Goal: Navigation & Orientation: Find specific page/section

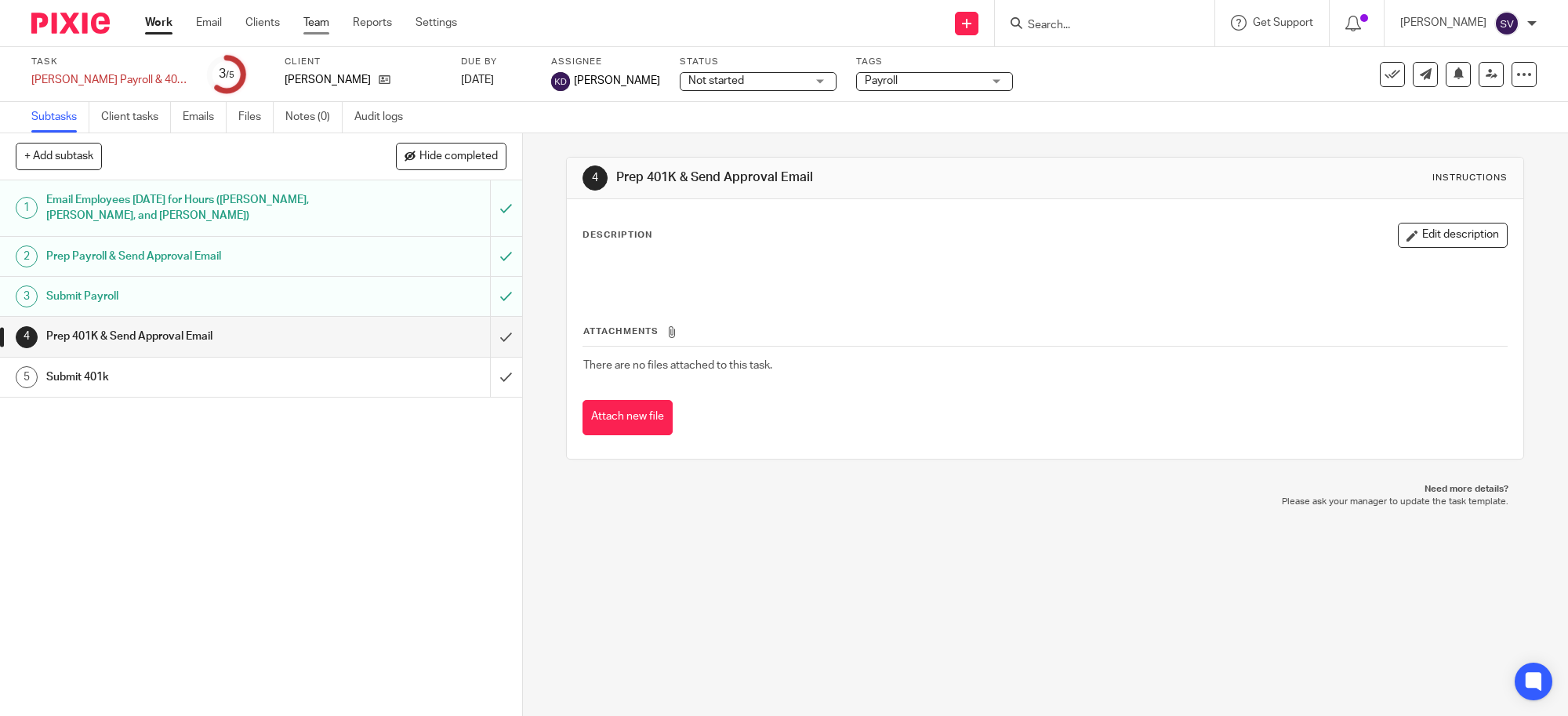
click at [326, 20] on link "Team" at bounding box center [317, 23] width 26 height 16
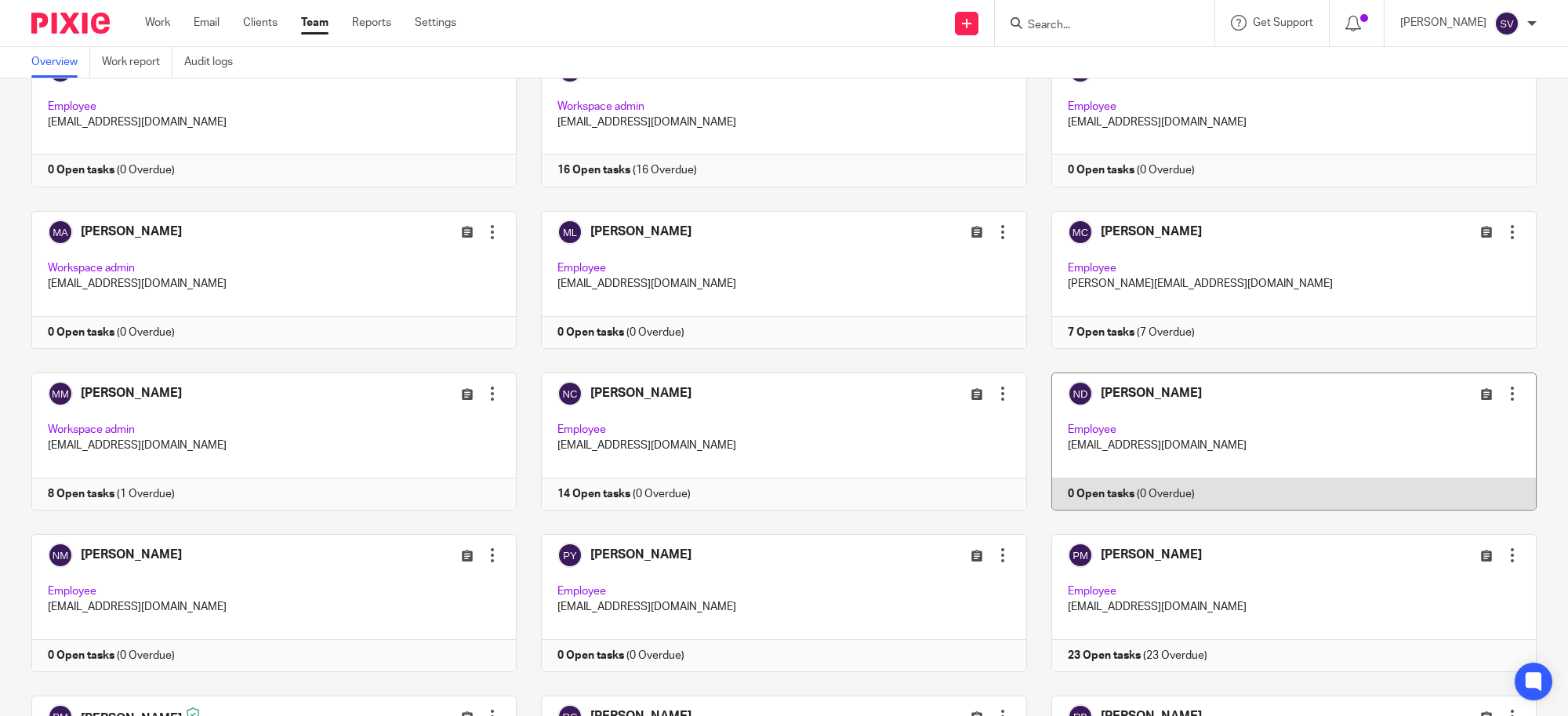
scroll to position [2352, 0]
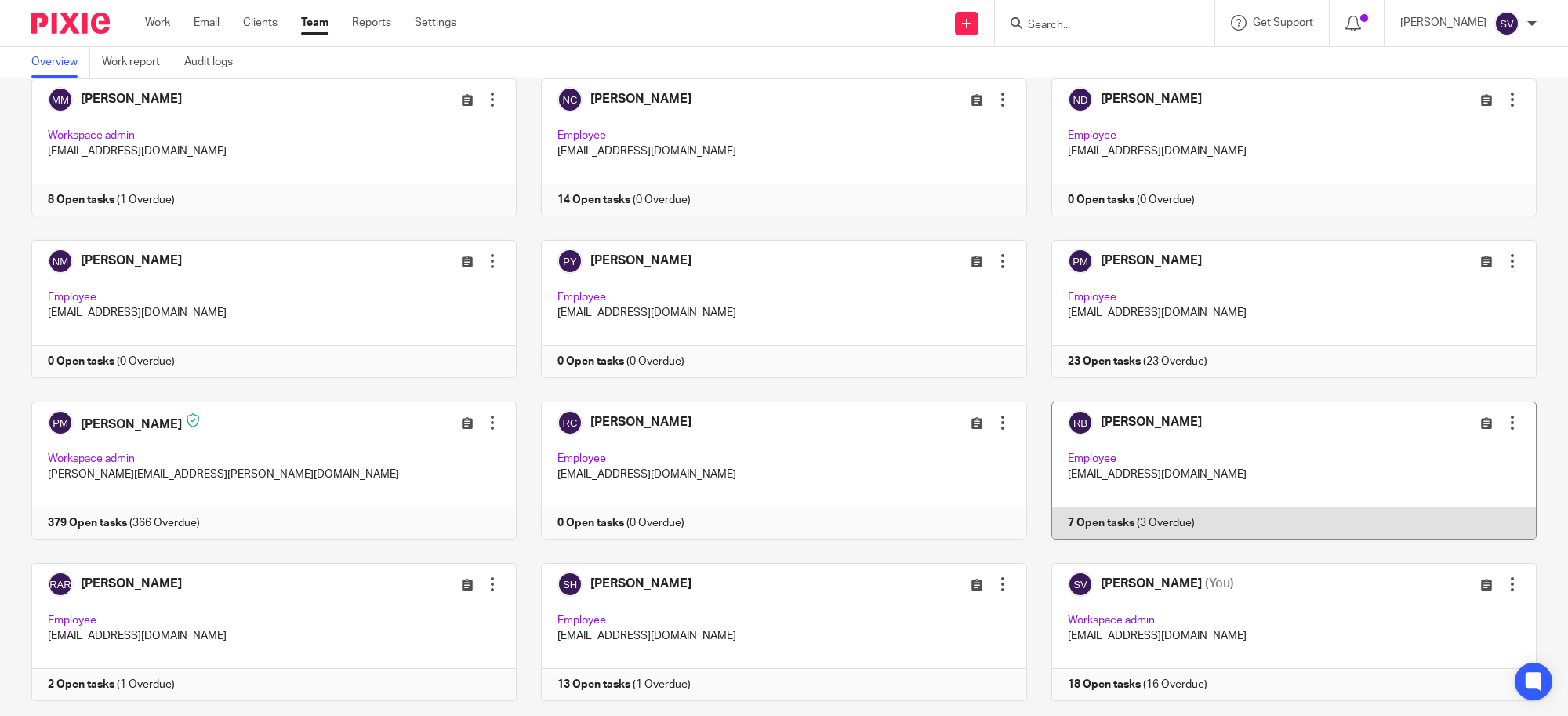
click at [1211, 486] on link at bounding box center [1281, 470] width 509 height 138
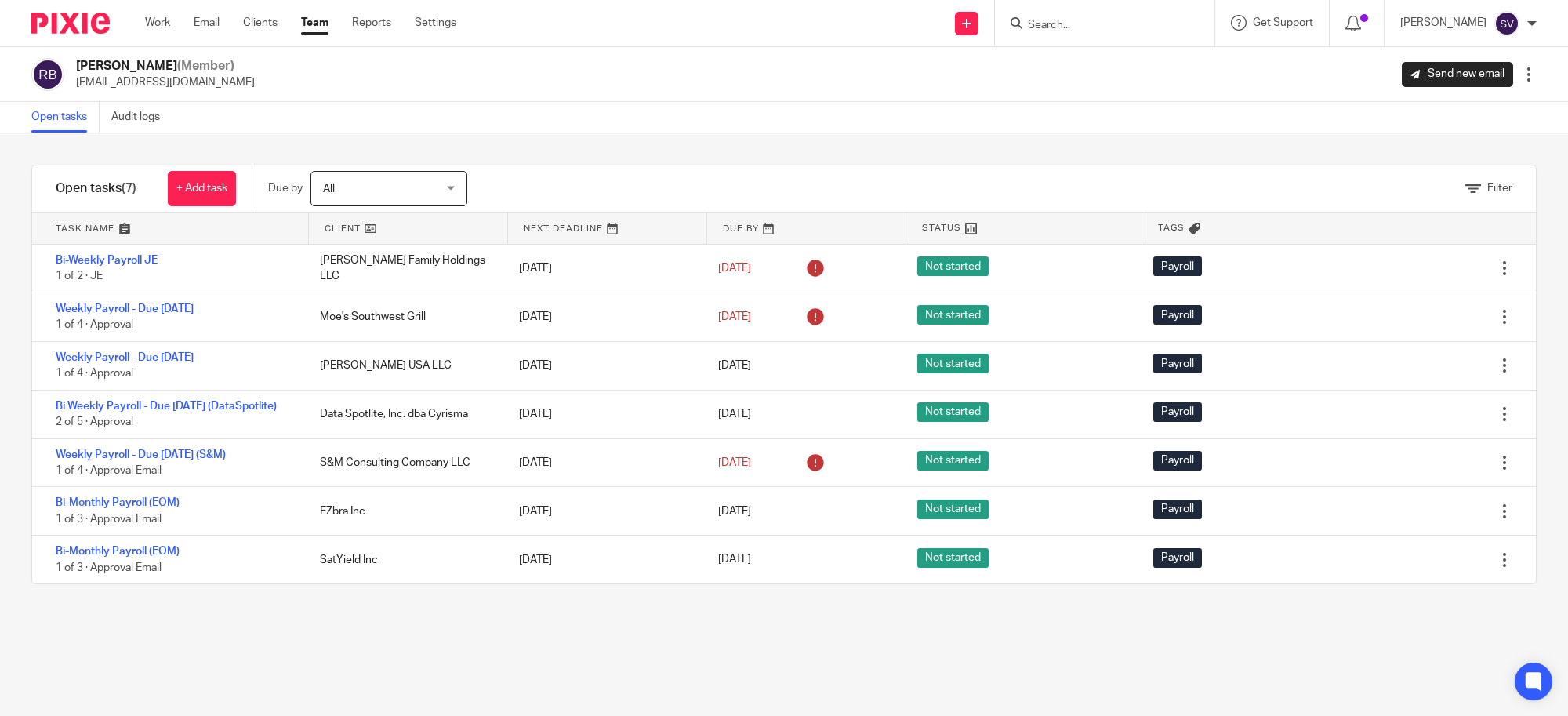
click at [817, 30] on div "Send new email Create task Add client Request signature Get Support Contact Sup…" at bounding box center [1024, 23] width 1088 height 46
